Goal: Information Seeking & Learning: Learn about a topic

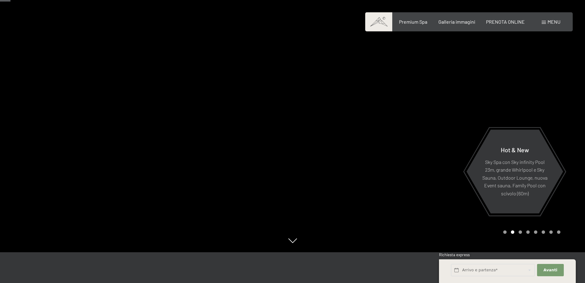
drag, startPoint x: 310, startPoint y: 155, endPoint x: 3, endPoint y: 114, distance: 309.3
click at [91, 252] on div at bounding box center [293, 252] width 504 height 0
click at [368, 173] on div at bounding box center [439, 110] width 293 height 283
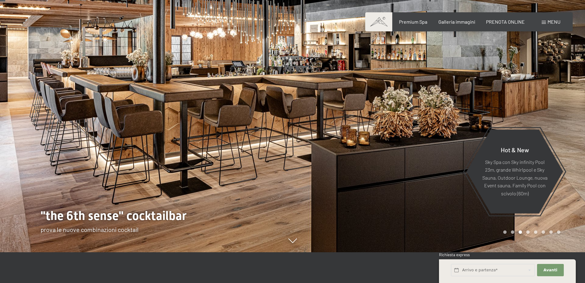
click at [368, 172] on div at bounding box center [439, 110] width 293 height 283
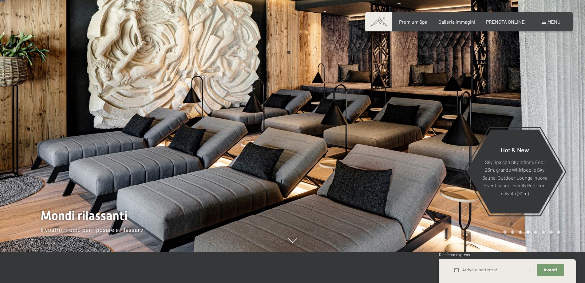
click at [368, 172] on div at bounding box center [439, 110] width 293 height 283
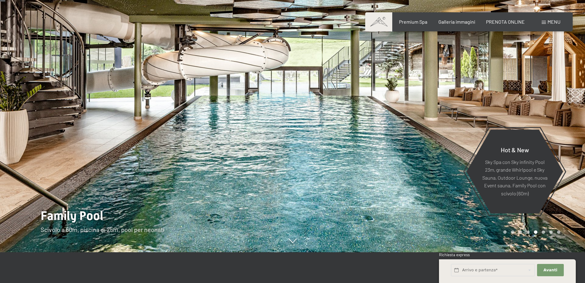
click at [368, 172] on div at bounding box center [439, 110] width 293 height 283
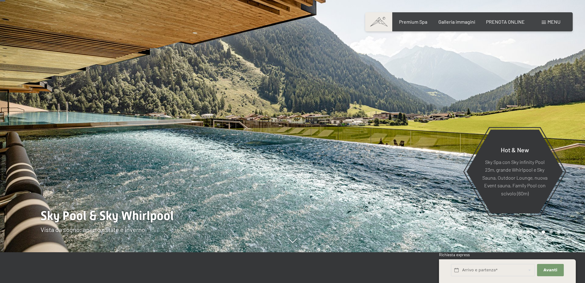
click at [367, 172] on div at bounding box center [439, 110] width 293 height 283
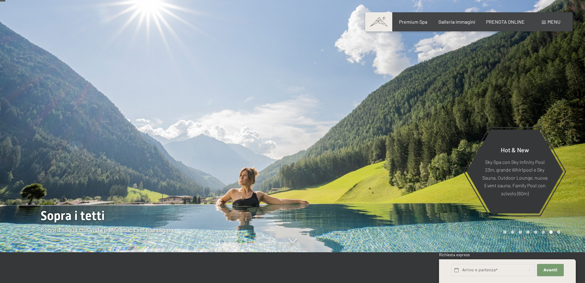
click at [367, 172] on div at bounding box center [439, 110] width 293 height 283
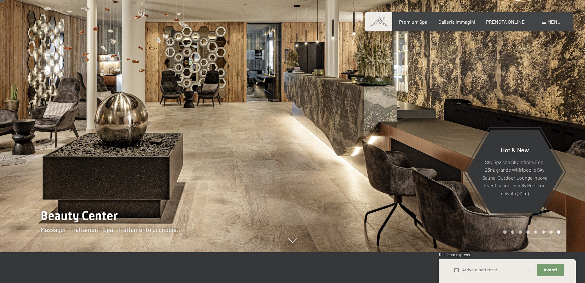
click at [367, 172] on div at bounding box center [439, 110] width 293 height 283
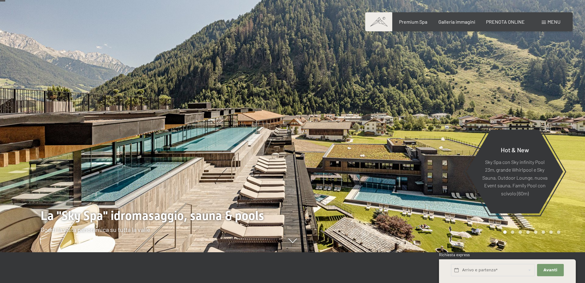
click at [542, 22] on span at bounding box center [543, 22] width 4 height 3
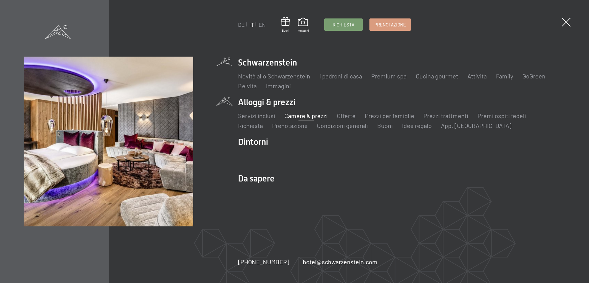
click at [300, 116] on link "Camere & prezzi" at bounding box center [306, 115] width 43 height 7
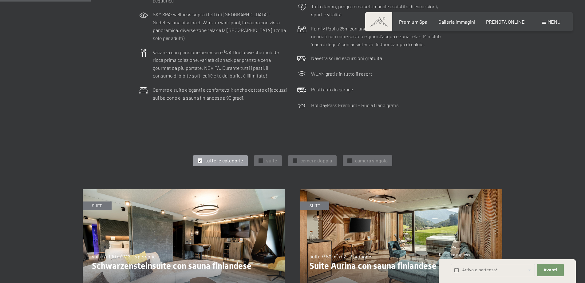
scroll to position [338, 0]
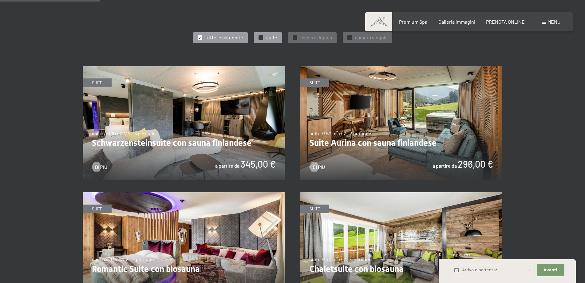
click at [261, 36] on span "✓" at bounding box center [260, 38] width 2 height 4
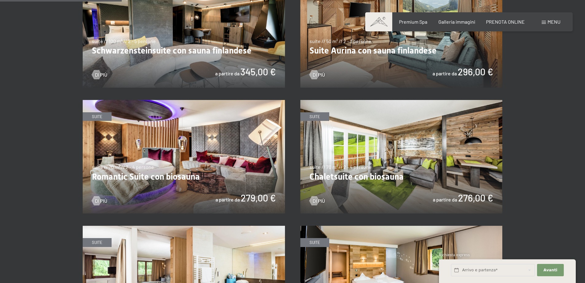
scroll to position [277, 0]
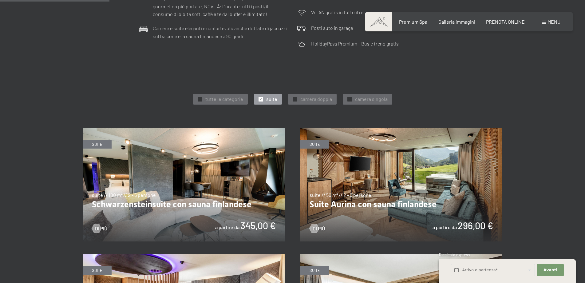
click at [195, 178] on img at bounding box center [184, 185] width 202 height 114
click at [405, 186] on img at bounding box center [401, 185] width 202 height 114
click at [329, 198] on img at bounding box center [401, 185] width 202 height 114
click at [158, 210] on img at bounding box center [184, 185] width 202 height 114
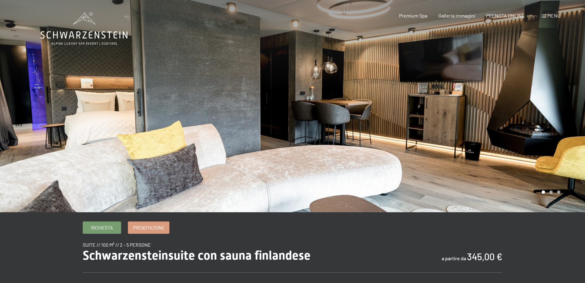
click at [521, 112] on div at bounding box center [439, 106] width 293 height 212
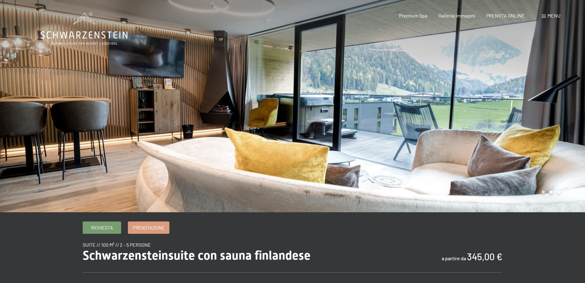
click at [523, 113] on div at bounding box center [439, 106] width 293 height 212
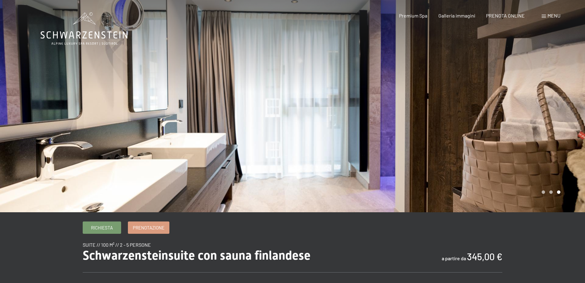
click at [523, 113] on div at bounding box center [439, 106] width 293 height 212
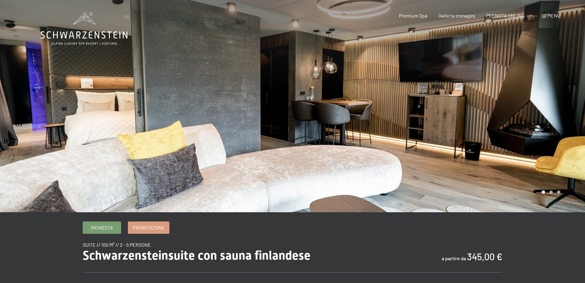
click at [523, 113] on div at bounding box center [439, 106] width 293 height 212
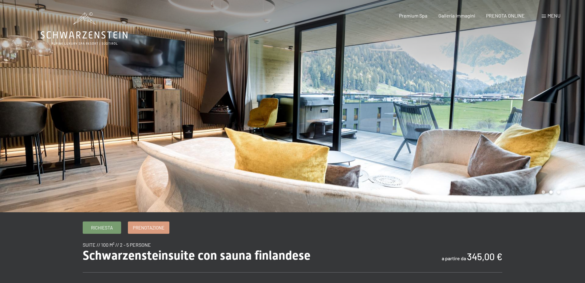
click at [523, 113] on div at bounding box center [439, 106] width 293 height 212
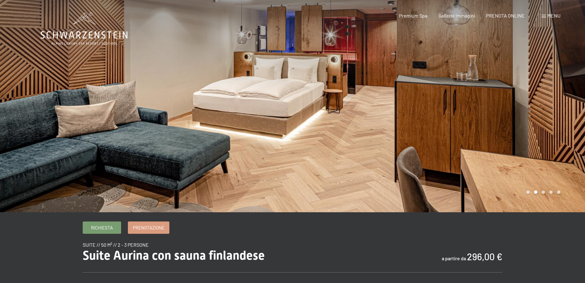
click at [468, 145] on div at bounding box center [439, 106] width 293 height 212
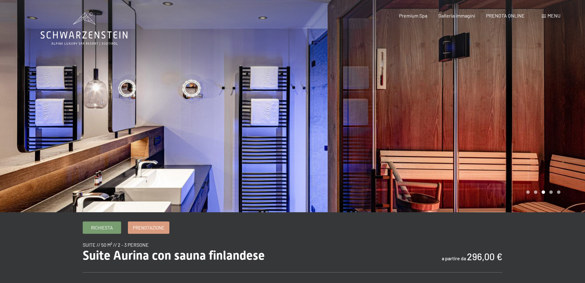
click at [468, 145] on div at bounding box center [439, 106] width 293 height 212
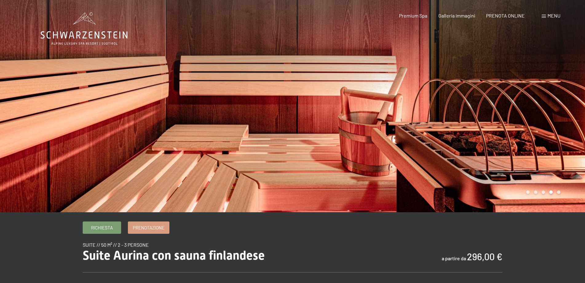
click at [468, 145] on div at bounding box center [439, 106] width 293 height 212
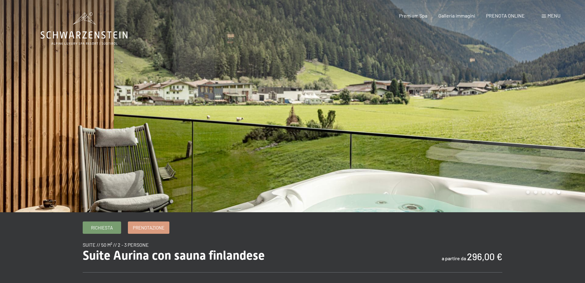
click at [493, 143] on div at bounding box center [439, 106] width 293 height 212
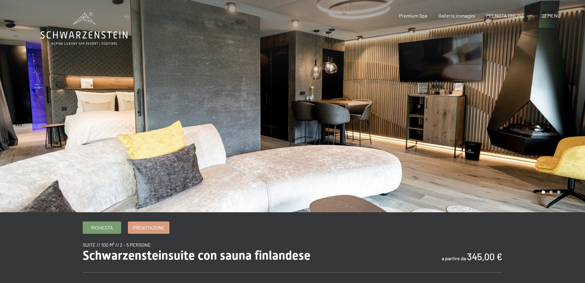
click at [508, 130] on div at bounding box center [439, 106] width 293 height 212
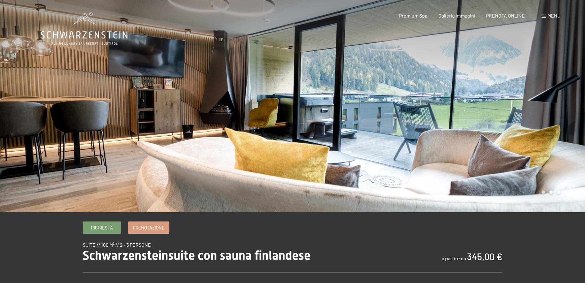
click at [508, 130] on div at bounding box center [439, 106] width 293 height 212
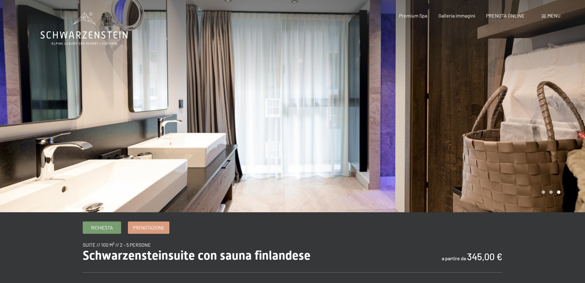
click at [508, 130] on div at bounding box center [439, 106] width 293 height 212
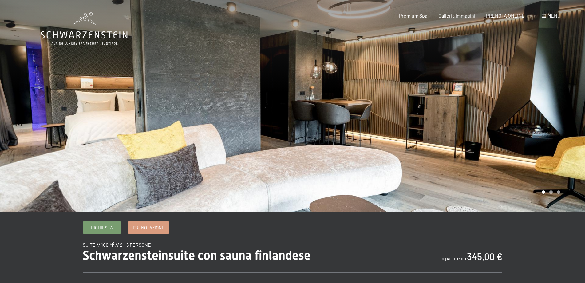
click at [508, 129] on div at bounding box center [439, 106] width 293 height 212
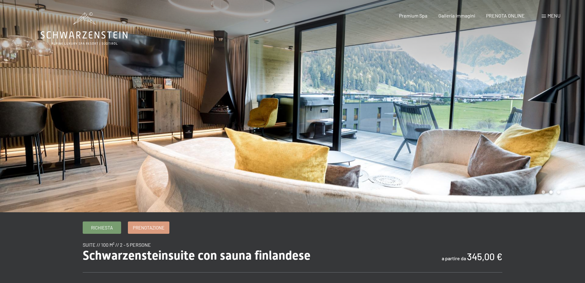
click at [506, 129] on div at bounding box center [439, 106] width 293 height 212
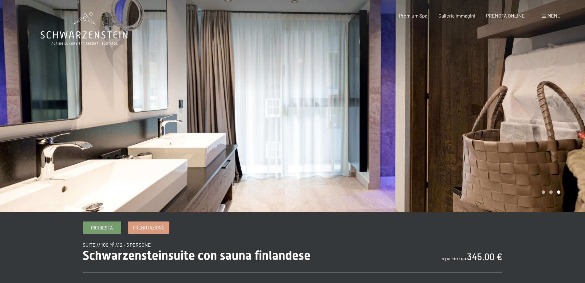
click at [508, 134] on div at bounding box center [439, 106] width 293 height 212
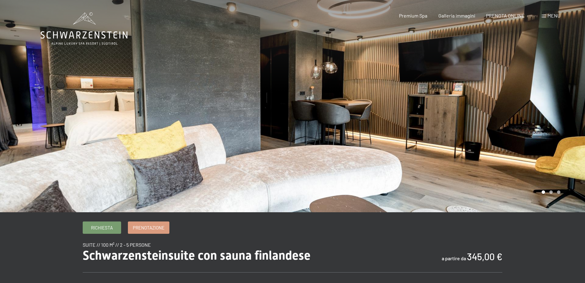
click at [279, 70] on div at bounding box center [146, 106] width 293 height 212
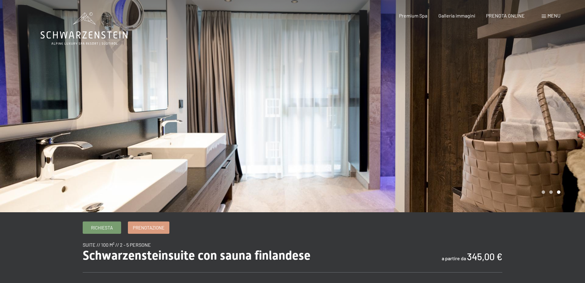
click at [536, 111] on div at bounding box center [439, 106] width 293 height 212
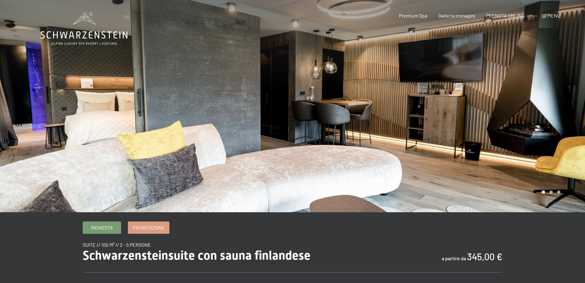
click at [533, 116] on div at bounding box center [439, 106] width 293 height 212
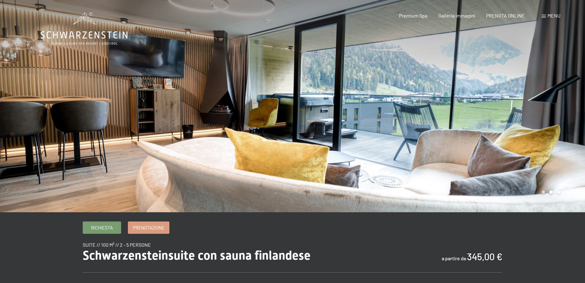
click at [526, 114] on div at bounding box center [439, 106] width 293 height 212
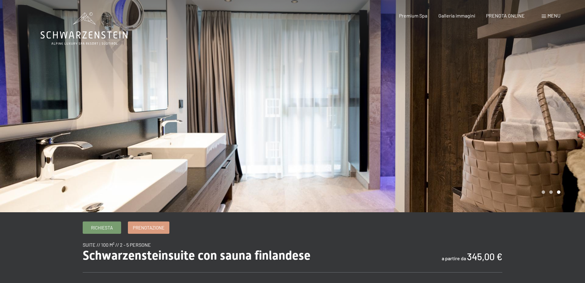
click at [526, 114] on div at bounding box center [439, 106] width 293 height 212
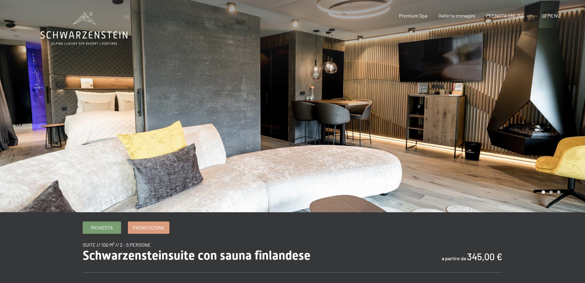
click at [526, 114] on div at bounding box center [439, 106] width 293 height 212
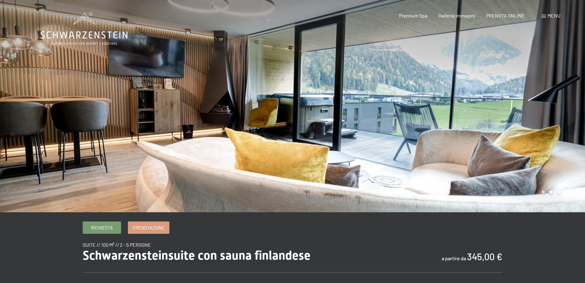
click at [526, 114] on div at bounding box center [439, 106] width 293 height 212
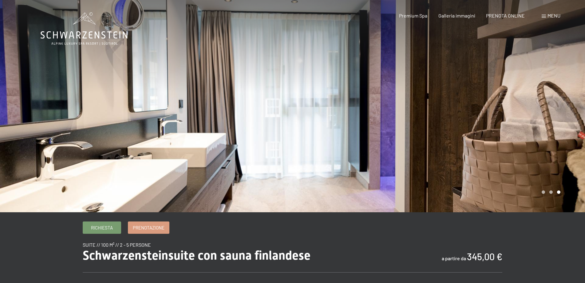
click at [526, 114] on div at bounding box center [439, 106] width 293 height 212
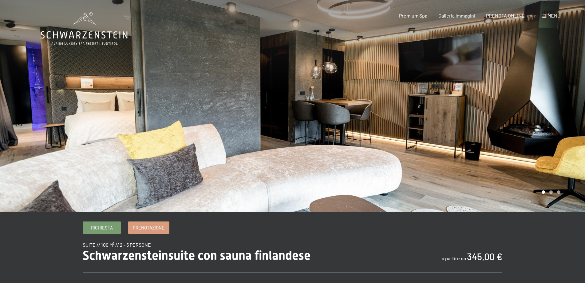
click at [526, 114] on div at bounding box center [439, 106] width 293 height 212
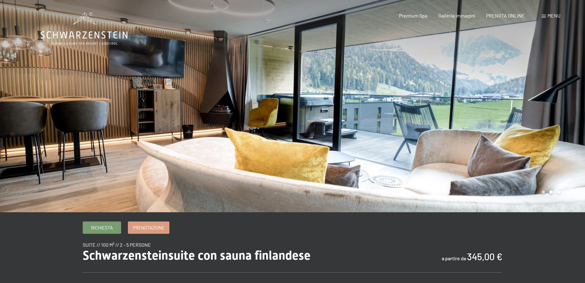
click at [70, 33] on icon at bounding box center [84, 34] width 87 height 7
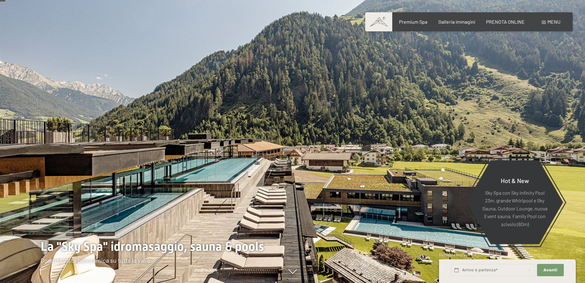
scroll to position [31, 0]
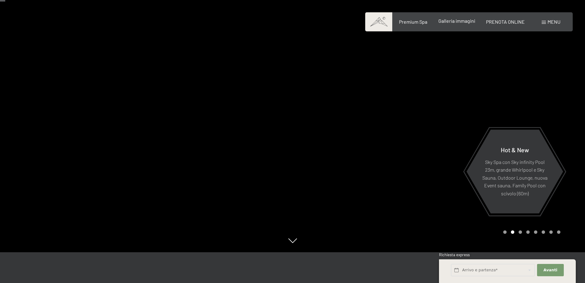
click at [464, 22] on span "Galleria immagini" at bounding box center [456, 21] width 37 height 6
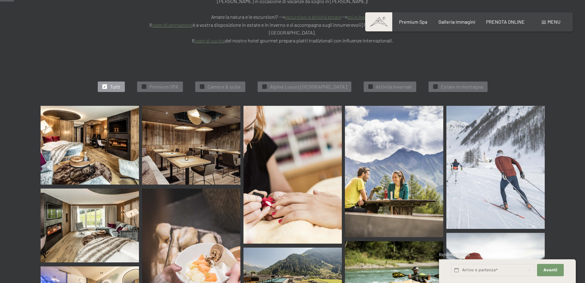
scroll to position [277, 0]
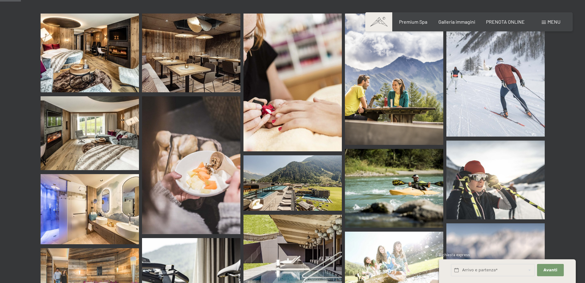
click at [310, 155] on img at bounding box center [292, 182] width 98 height 55
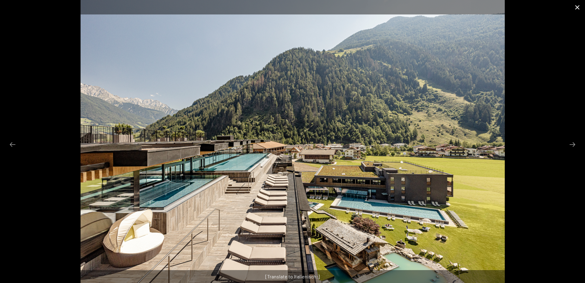
click at [572, 4] on button "Close gallery" at bounding box center [576, 7] width 15 height 14
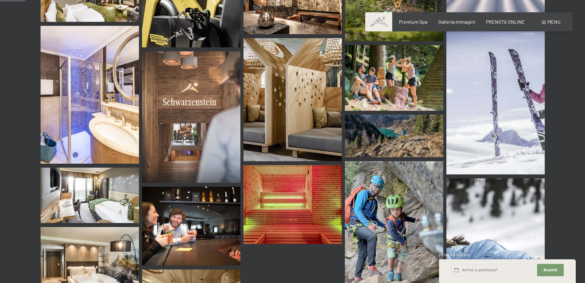
scroll to position [338, 0]
